Goal: Task Accomplishment & Management: Use online tool/utility

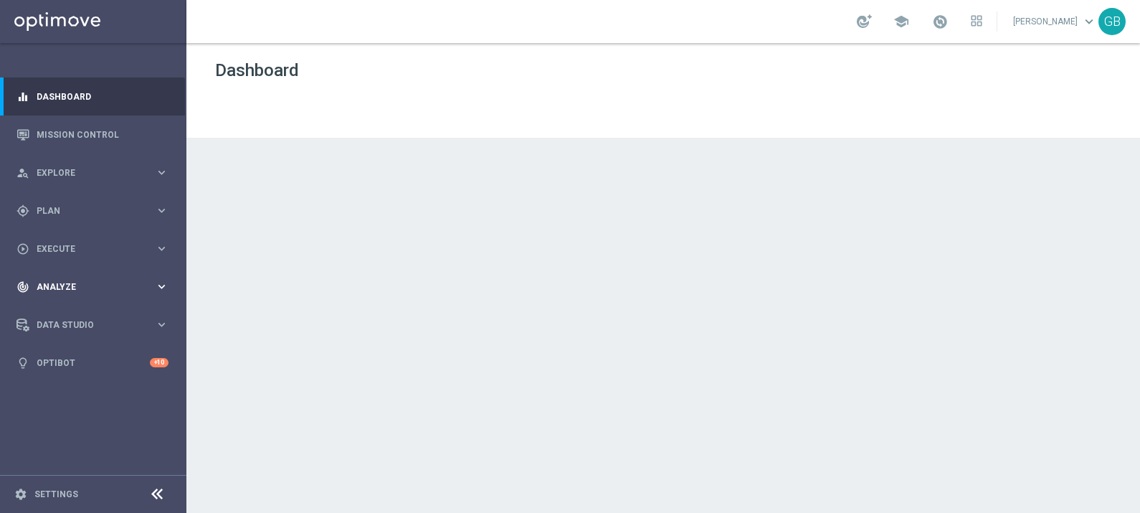
click at [61, 283] on span "Analyze" at bounding box center [96, 287] width 118 height 9
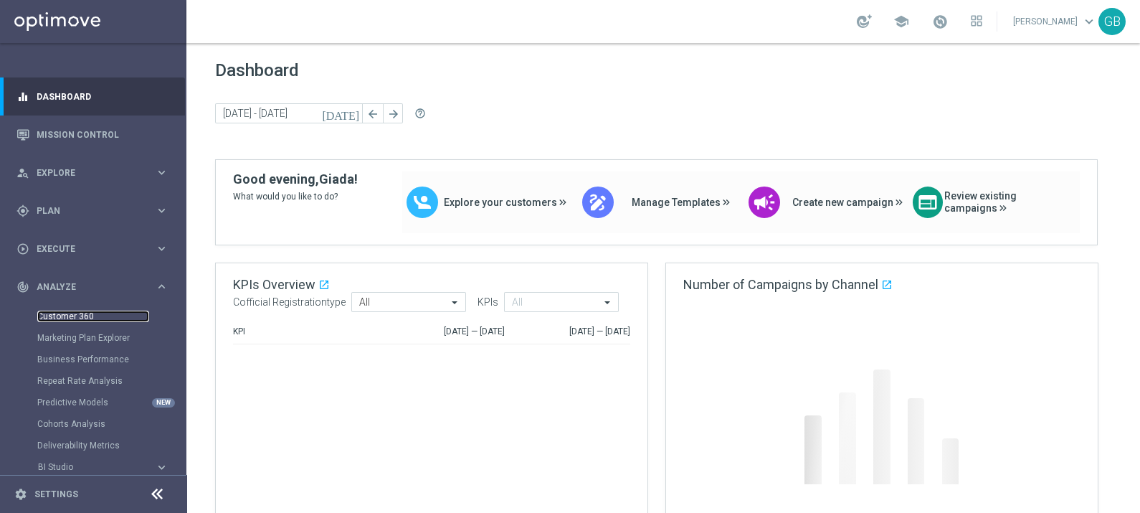
click at [72, 316] on link "Customer 360" at bounding box center [93, 315] width 112 height 11
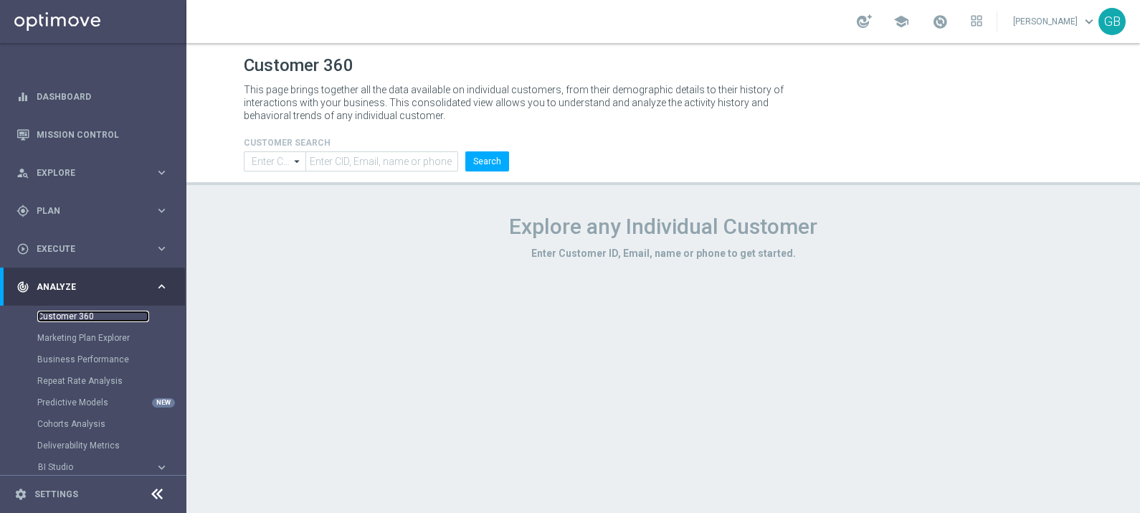
type input "Contains"
click at [364, 170] on input "text" at bounding box center [381, 161] width 153 height 20
paste input "4390000"
type input "4390000"
click at [480, 163] on button "Search" at bounding box center [487, 161] width 44 height 20
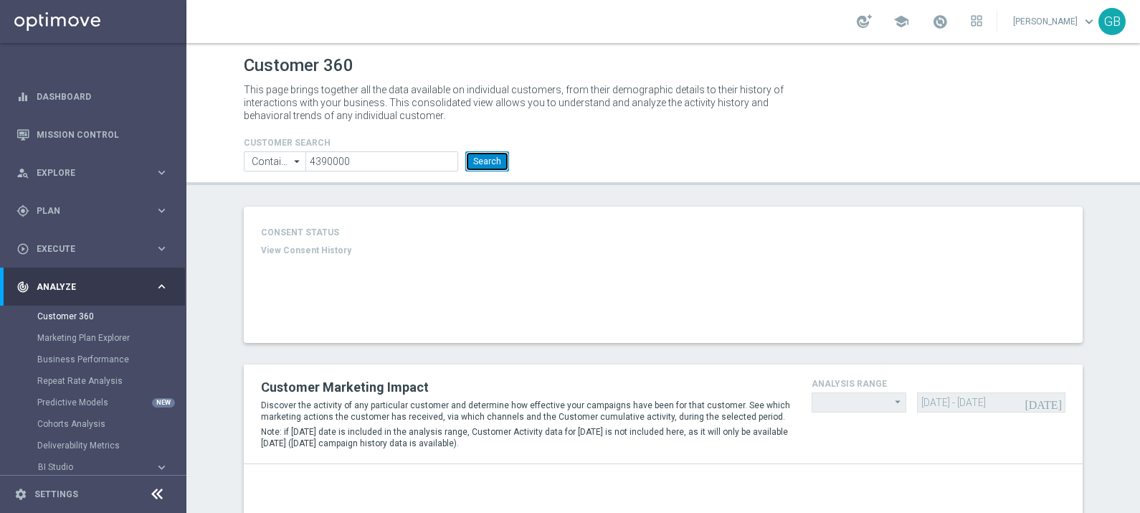
type input "Last 30 days"
type input "Total Deposit Amount"
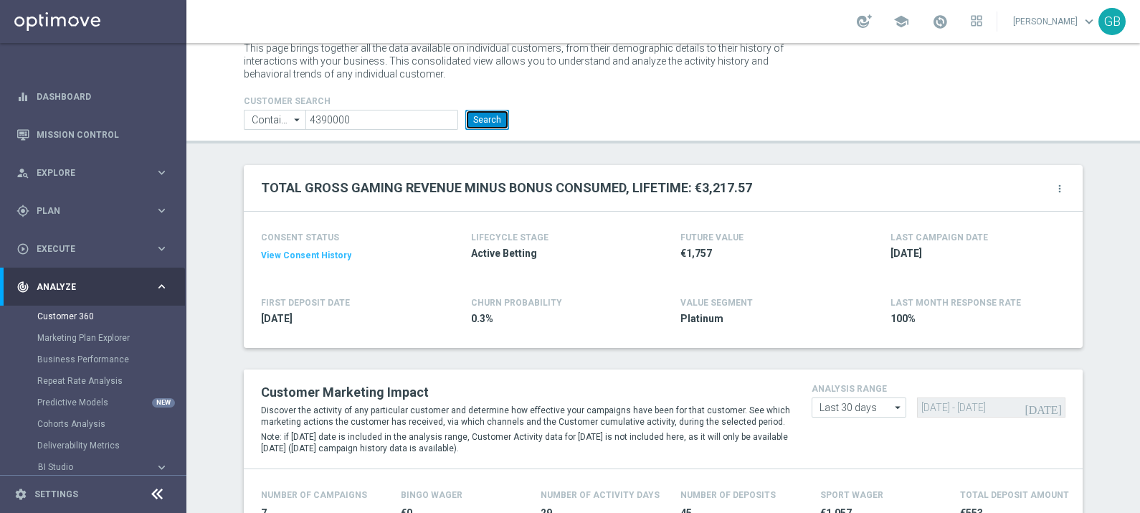
scroll to position [36, 0]
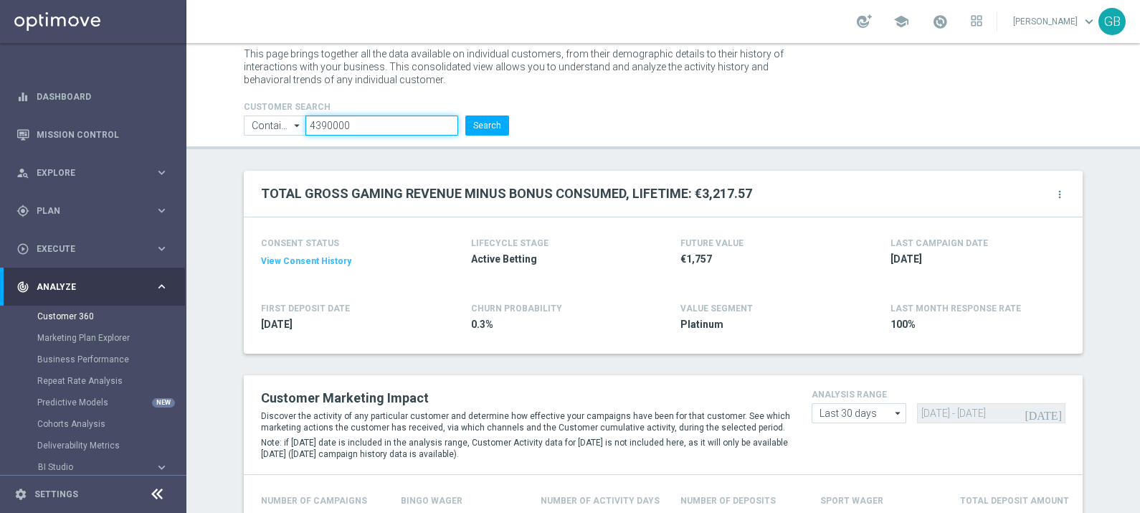
click at [315, 128] on input "4390000" at bounding box center [381, 125] width 153 height 20
paste input "51743"
type input "51743"
click at [465, 120] on button "Search" at bounding box center [487, 125] width 44 height 20
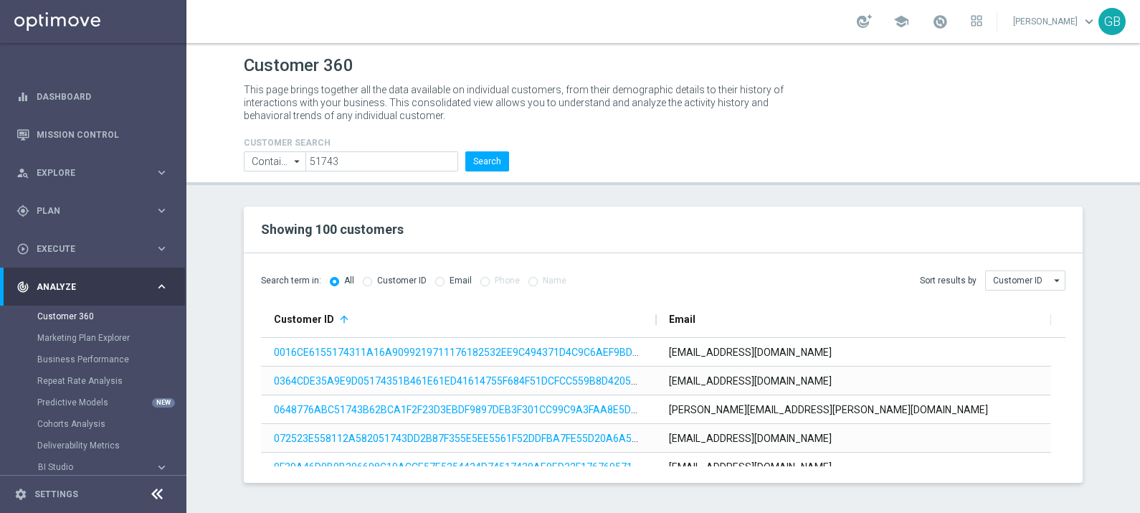
click at [366, 281] on input "radio" at bounding box center [367, 279] width 9 height 9
radio input "true"
radio input "false"
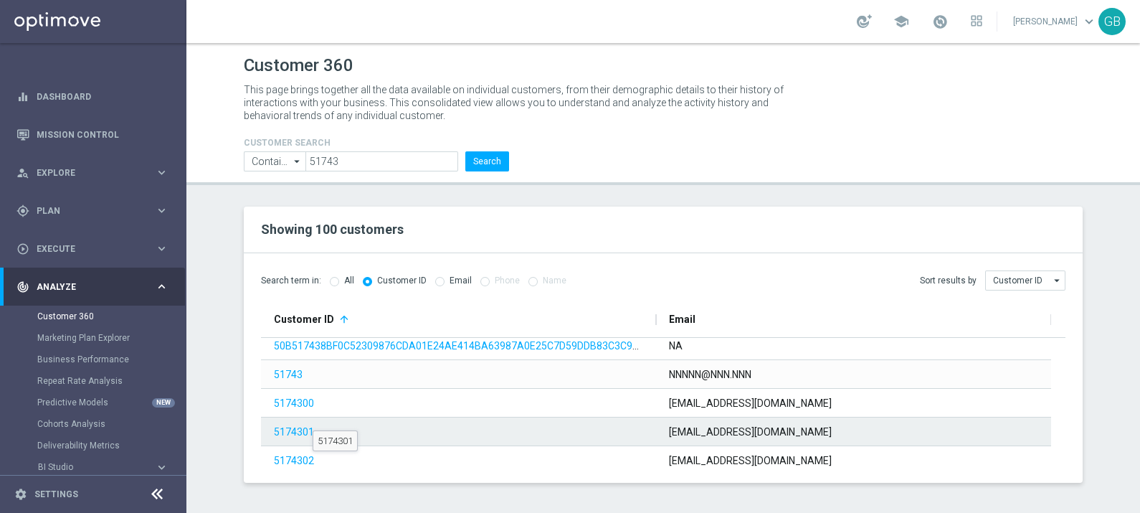
scroll to position [1832, 0]
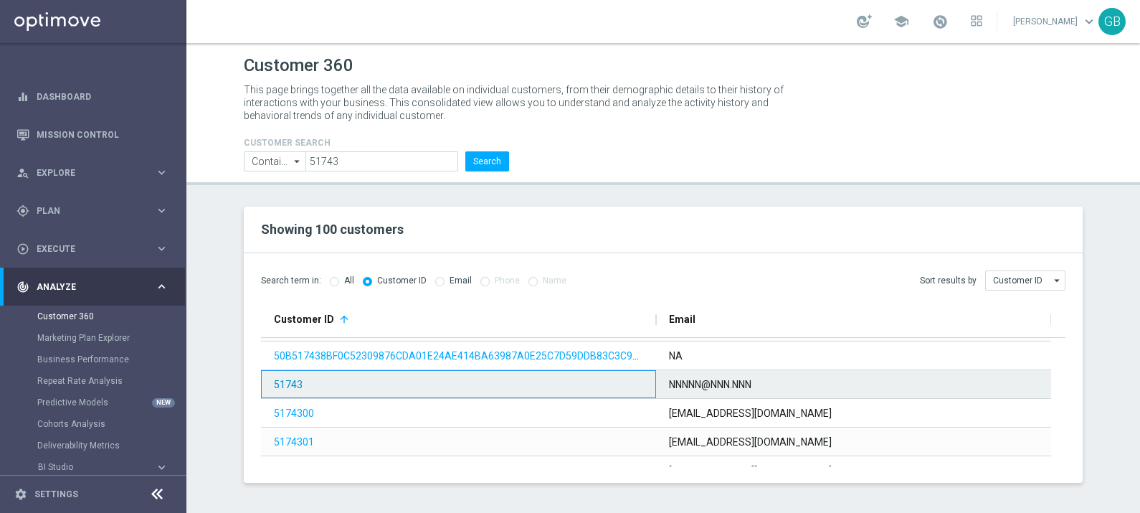
click at [281, 384] on link "51743" at bounding box center [288, 384] width 29 height 11
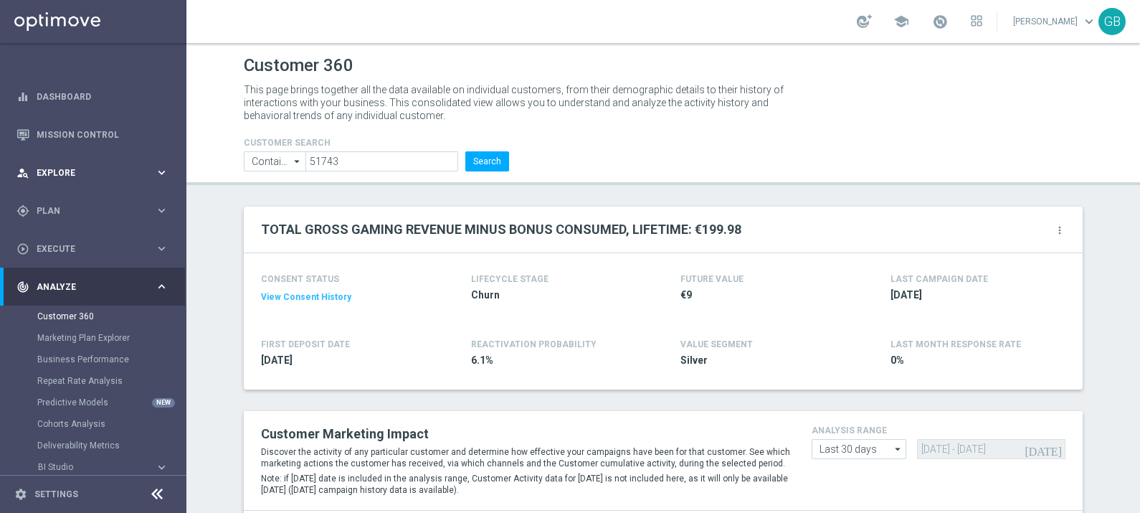
click at [98, 176] on div "person_search Explore" at bounding box center [85, 172] width 138 height 13
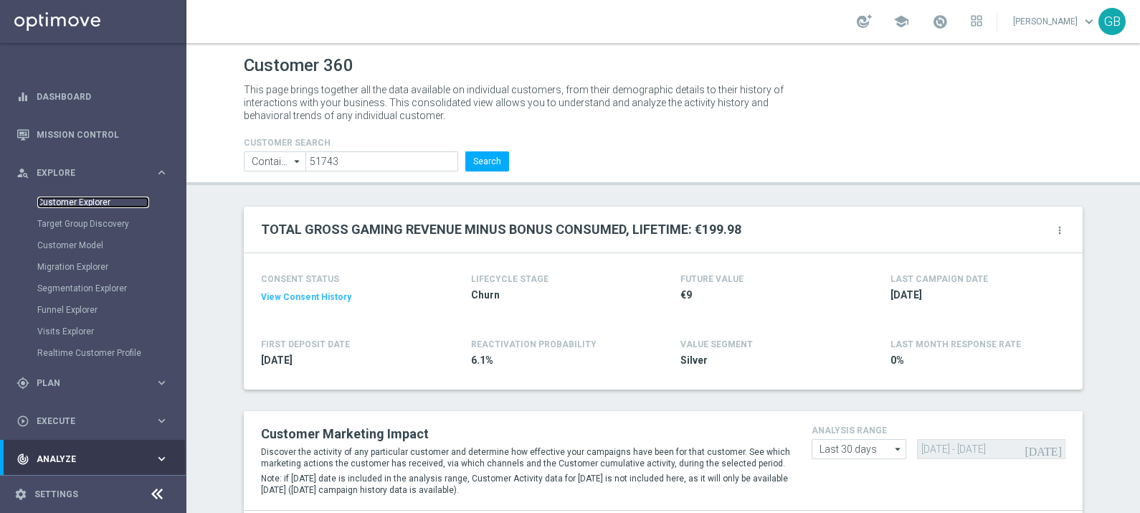
click at [104, 199] on link "Customer Explorer" at bounding box center [93, 201] width 112 height 11
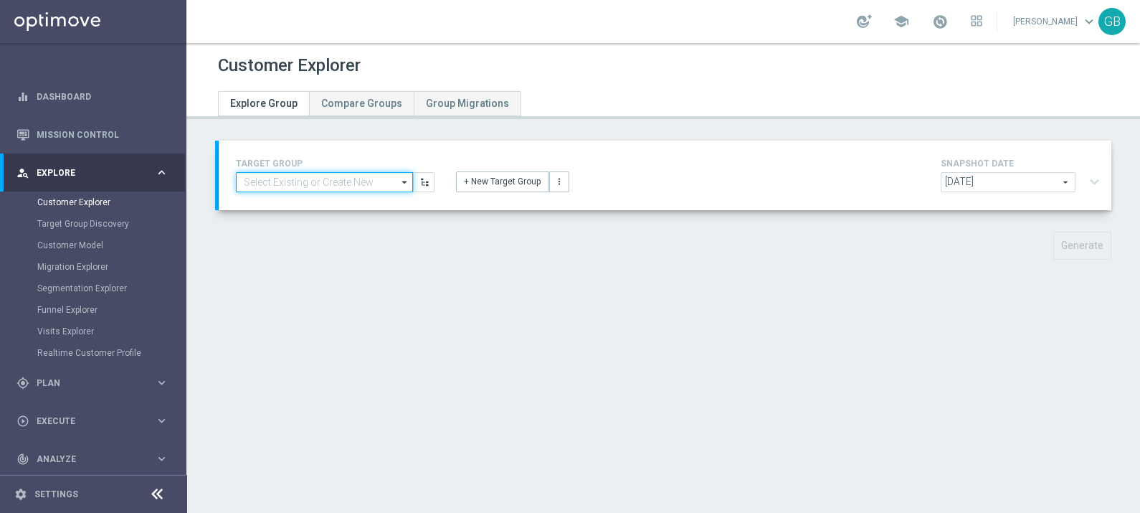
click at [326, 184] on input at bounding box center [324, 182] width 177 height 20
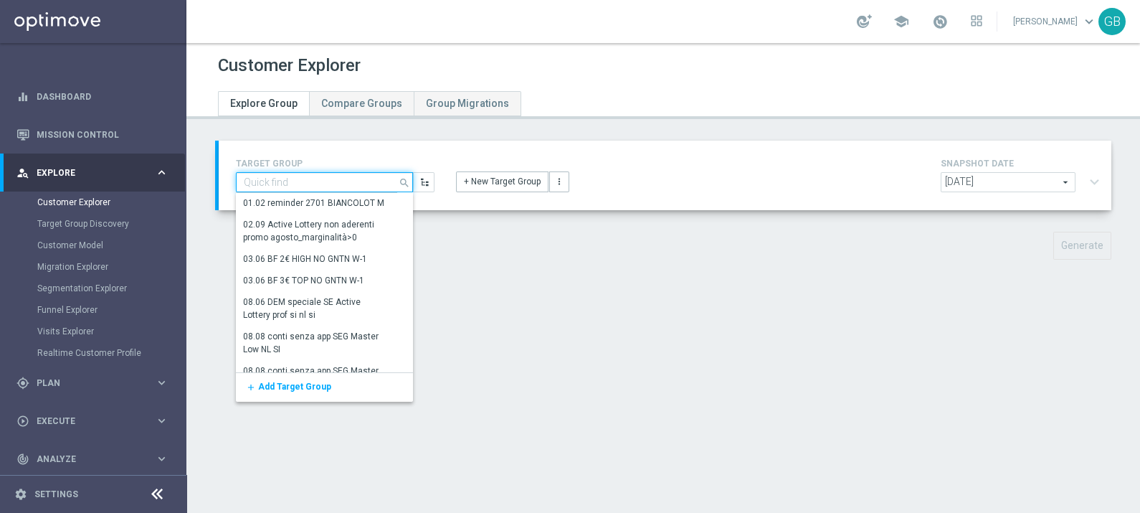
paste input "[PERSON_NAME] [DATE] secondo invio"
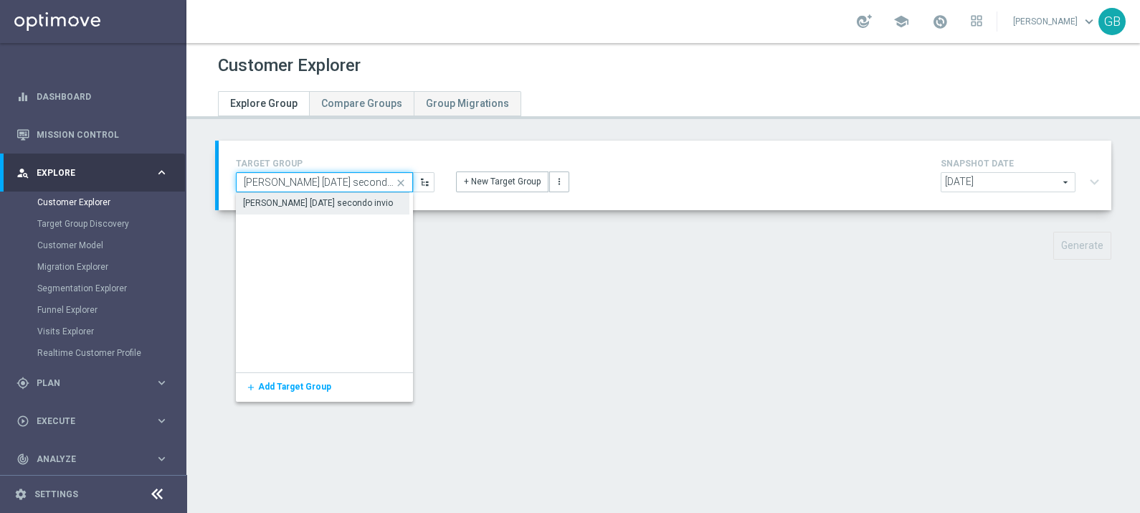
type input "[PERSON_NAME] [DATE] secondo invio"
click at [338, 197] on div "[PERSON_NAME] [DATE] secondo invio" at bounding box center [319, 203] width 150 height 13
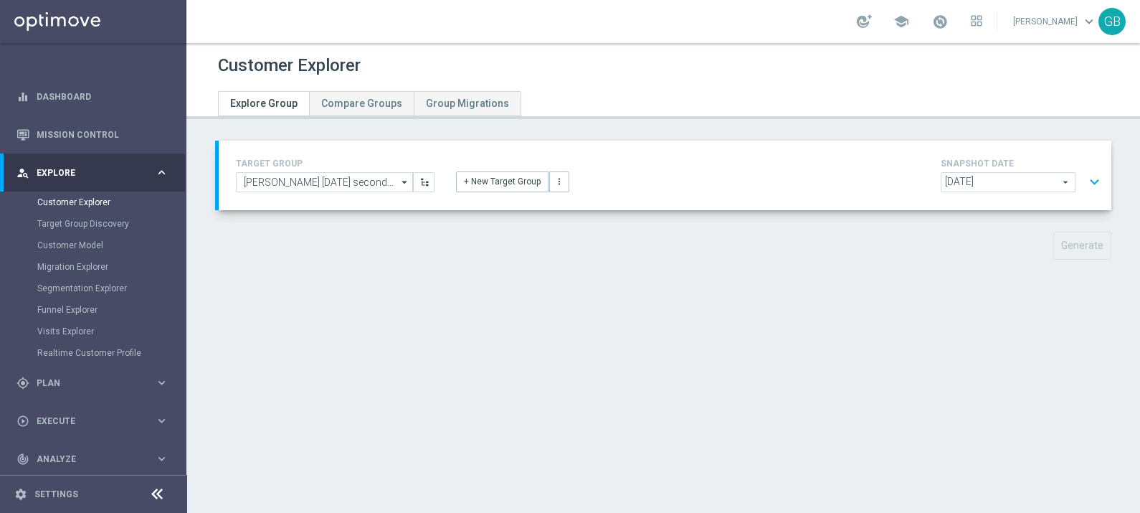
click at [1084, 185] on button "expand_more" at bounding box center [1094, 182] width 21 height 27
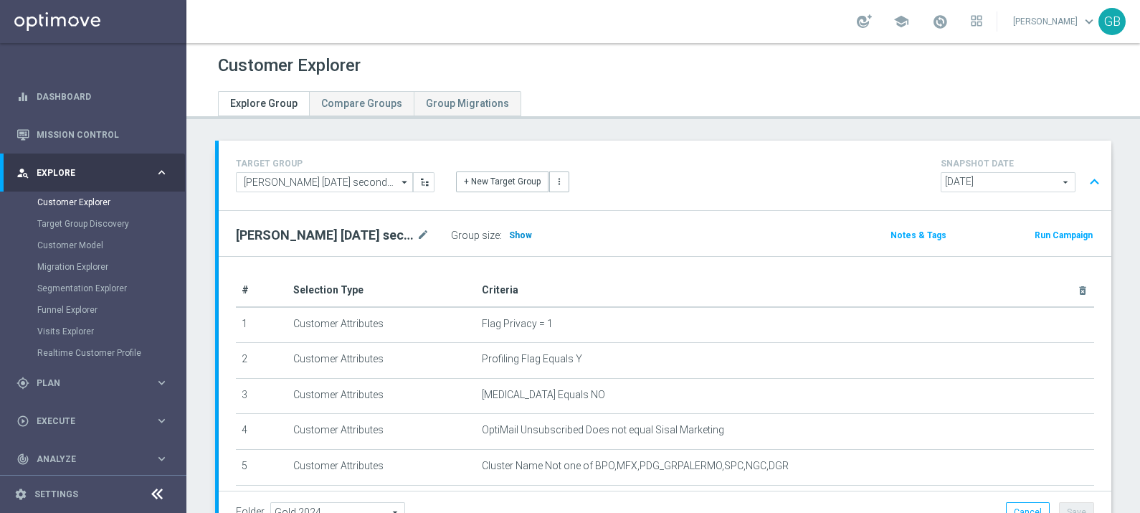
click at [518, 231] on span "Show" at bounding box center [520, 235] width 23 height 10
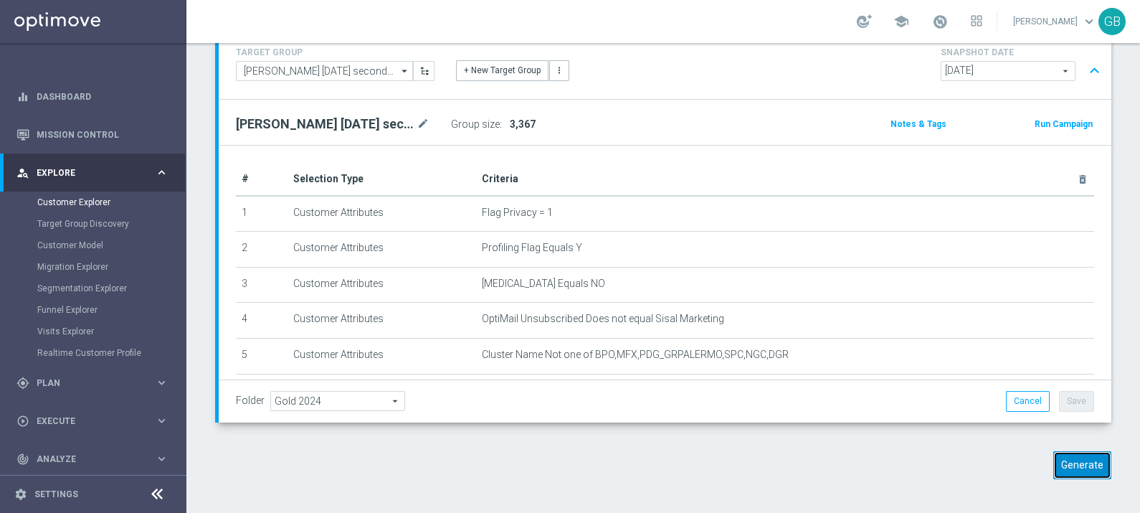
click at [1062, 461] on button "Generate" at bounding box center [1082, 465] width 58 height 28
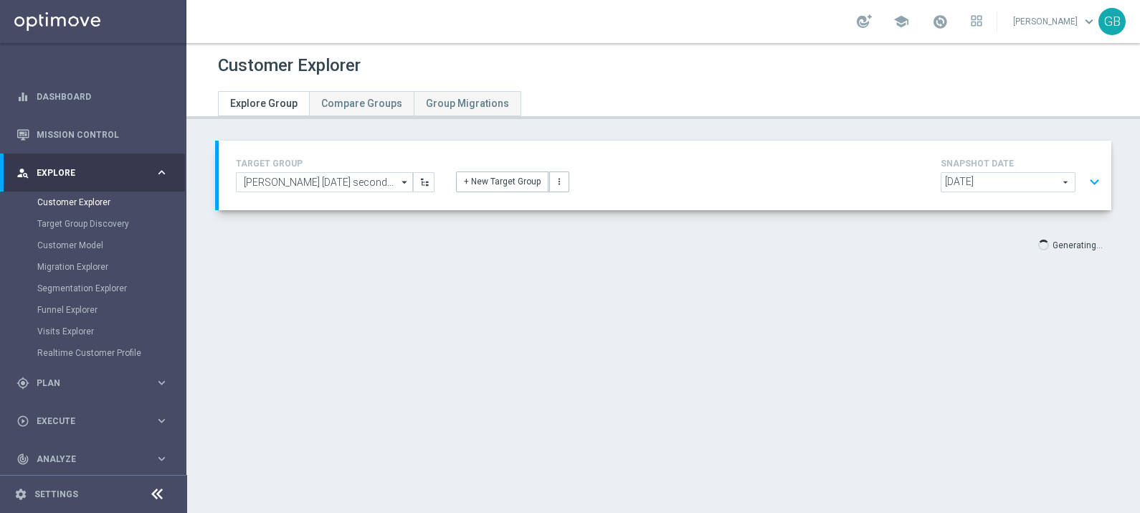
scroll to position [0, 0]
